Goal: Task Accomplishment & Management: Manage account settings

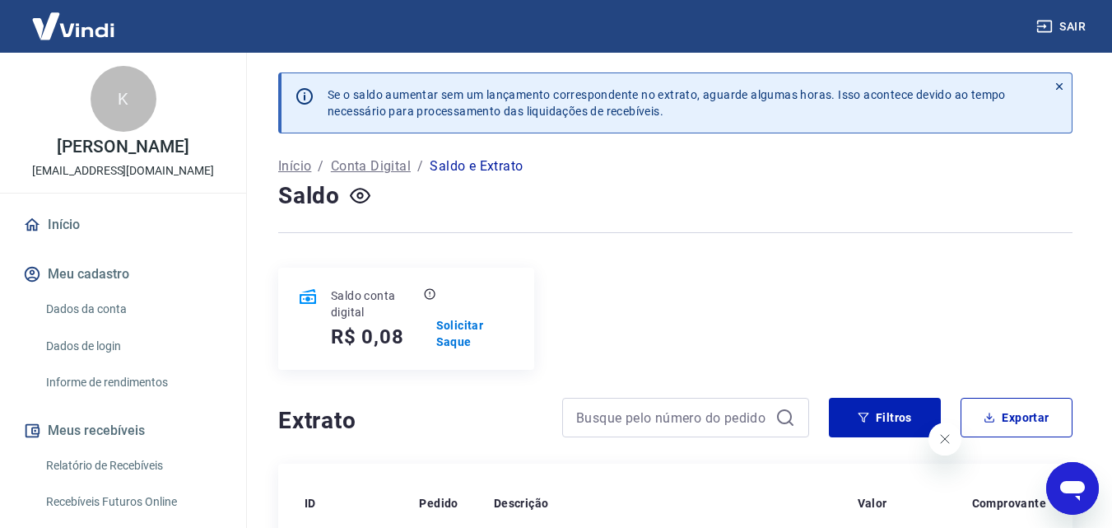
scroll to position [329, 0]
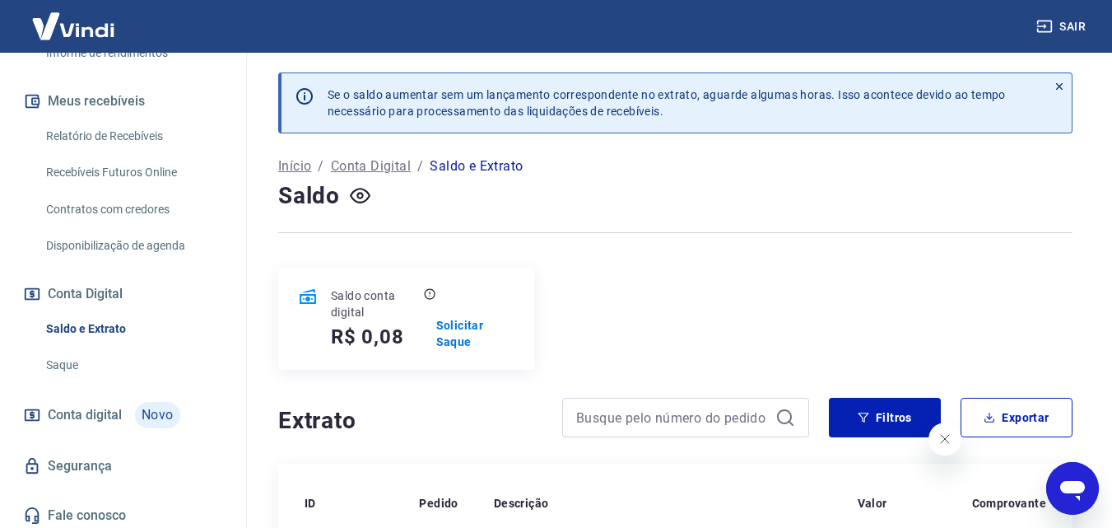
click at [113, 165] on link "Recebíveis Futuros Online" at bounding box center [133, 173] width 187 height 34
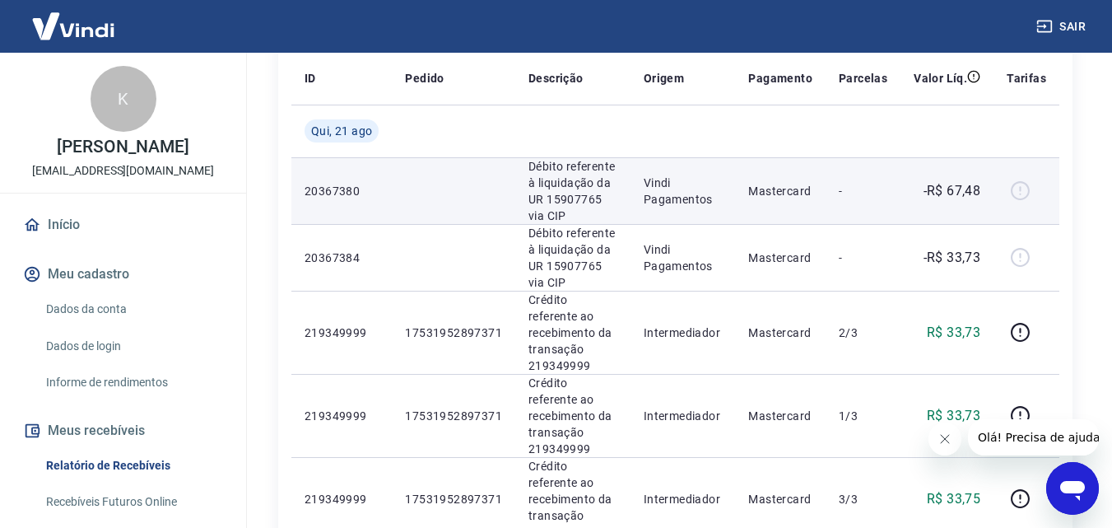
click at [1022, 193] on div at bounding box center [1027, 191] width 40 height 26
click at [1012, 265] on div at bounding box center [1027, 257] width 40 height 26
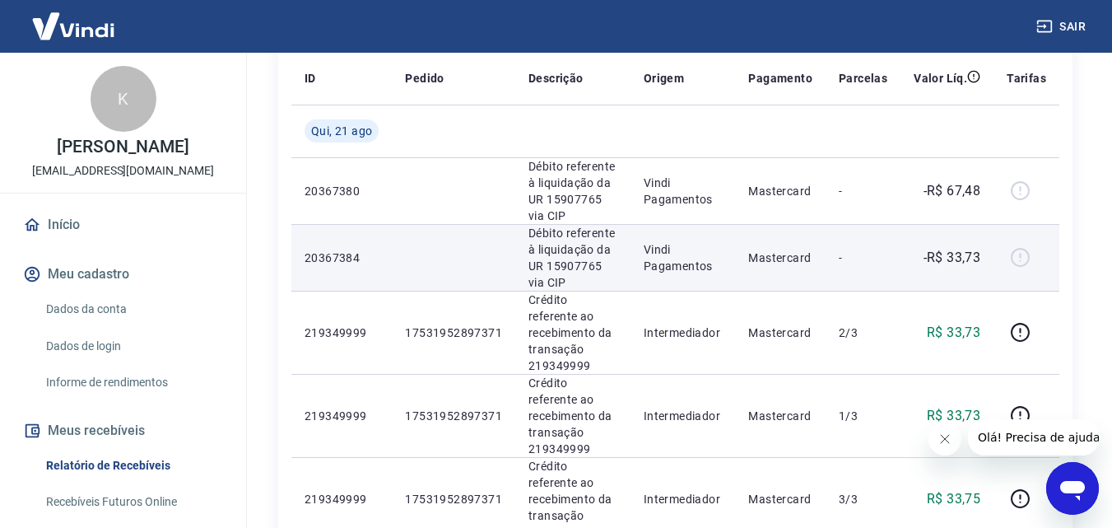
click at [322, 254] on p "20367384" at bounding box center [342, 257] width 74 height 16
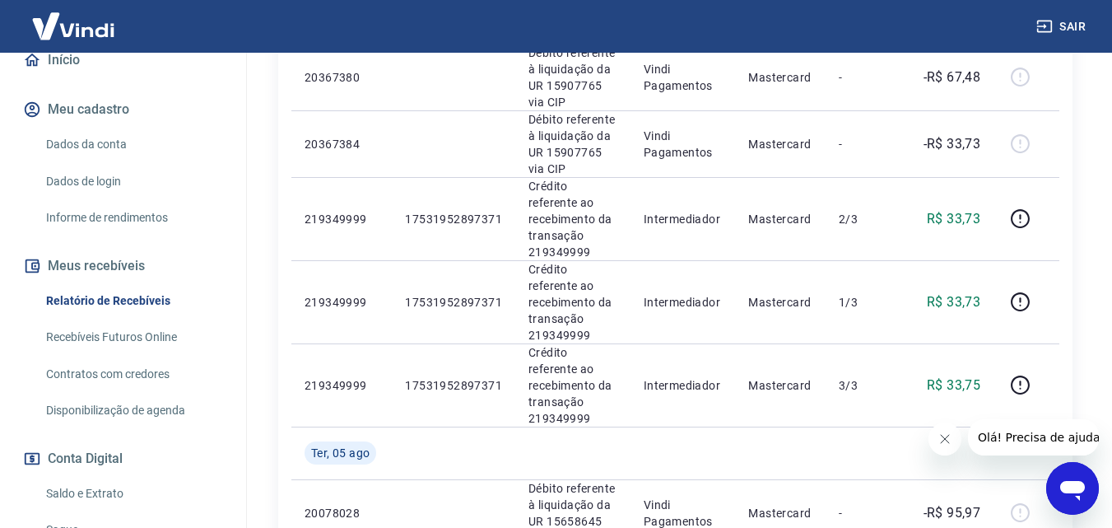
scroll to position [247, 0]
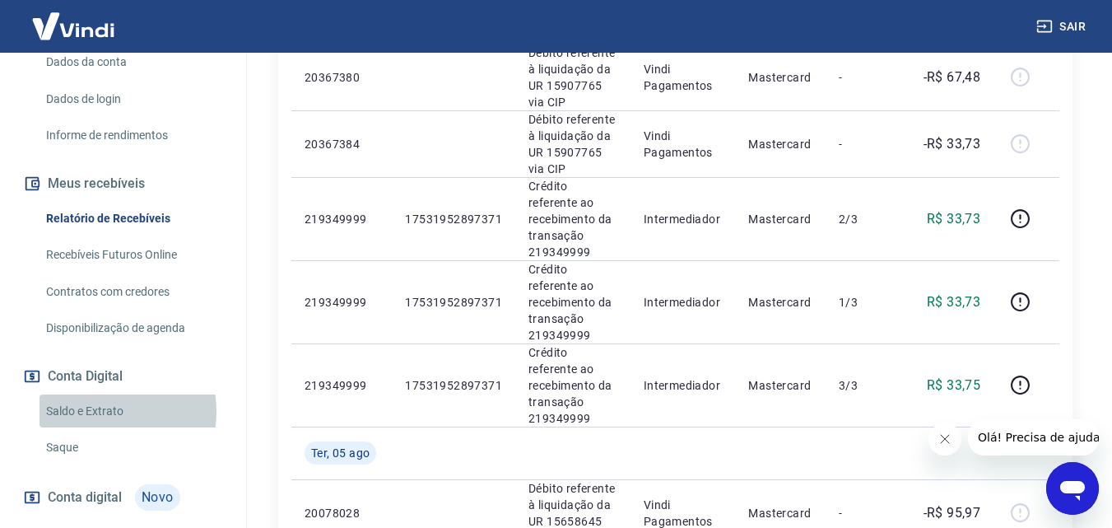
click at [89, 411] on link "Saldo e Extrato" at bounding box center [133, 411] width 187 height 34
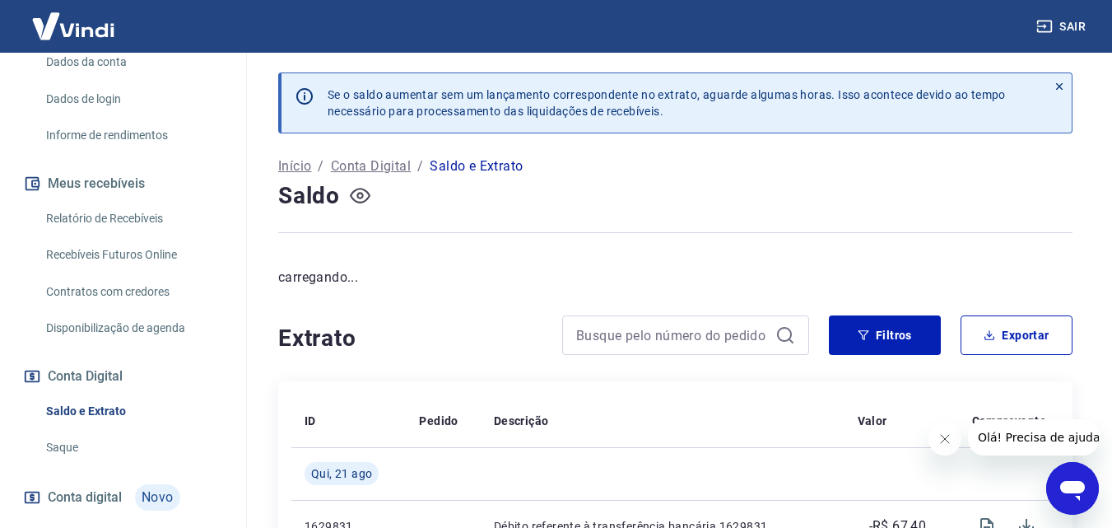
click at [357, 201] on icon "button" at bounding box center [360, 195] width 21 height 21
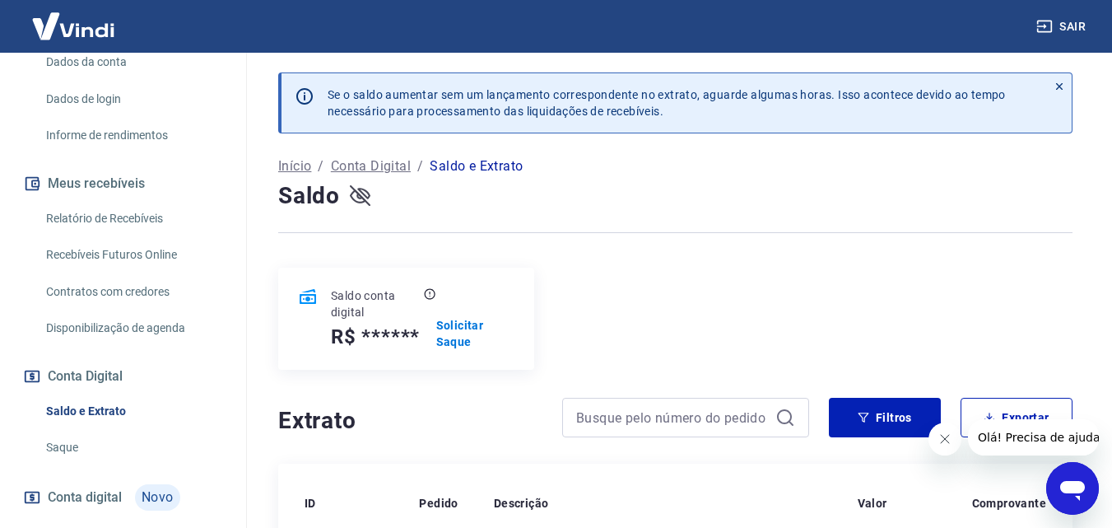
click at [358, 191] on icon "button" at bounding box center [360, 195] width 21 height 21
click at [152, 218] on link "Relatório de Recebíveis" at bounding box center [133, 219] width 187 height 34
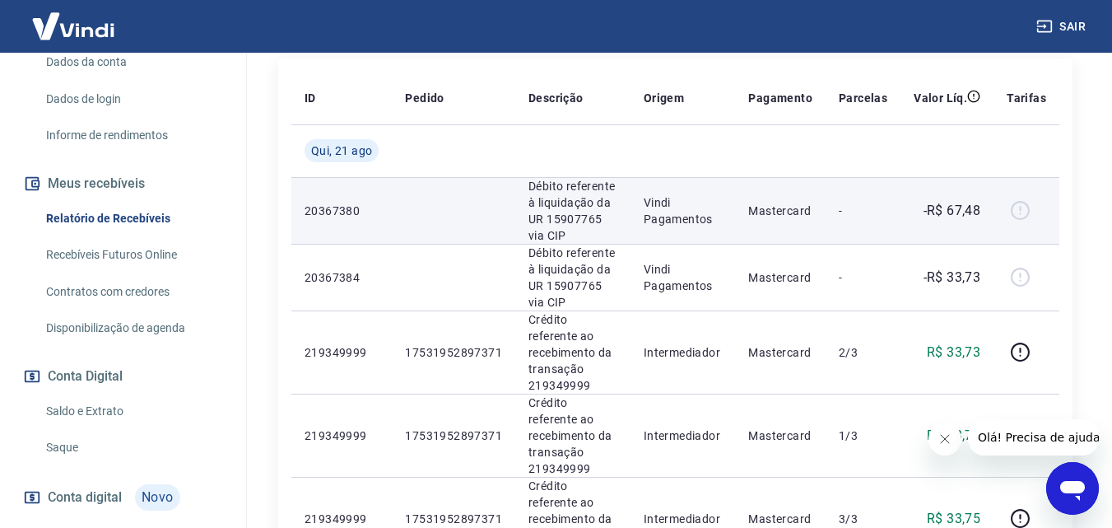
scroll to position [216, 0]
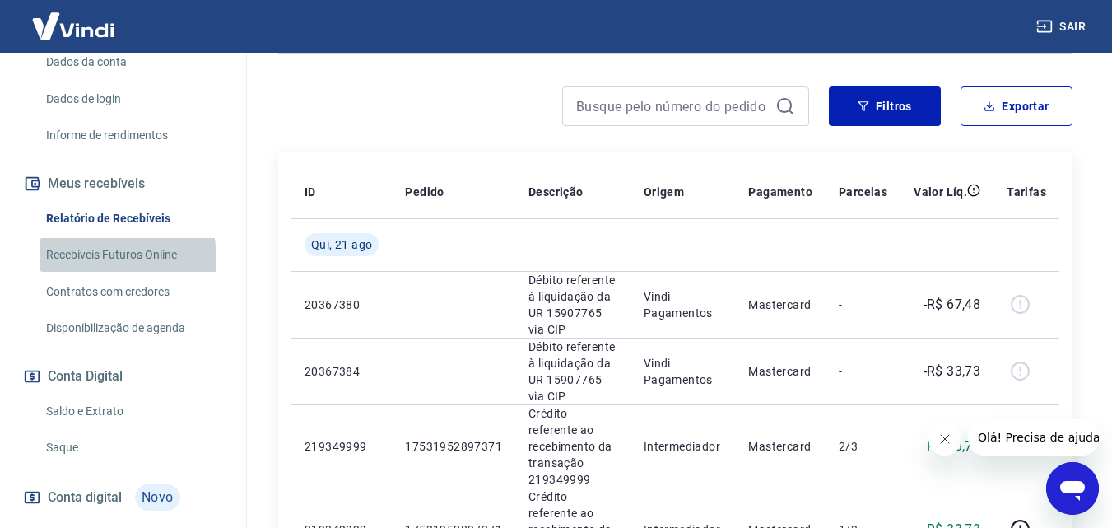
click at [103, 258] on link "Recebíveis Futuros Online" at bounding box center [133, 255] width 187 height 34
